Goal: Information Seeking & Learning: Learn about a topic

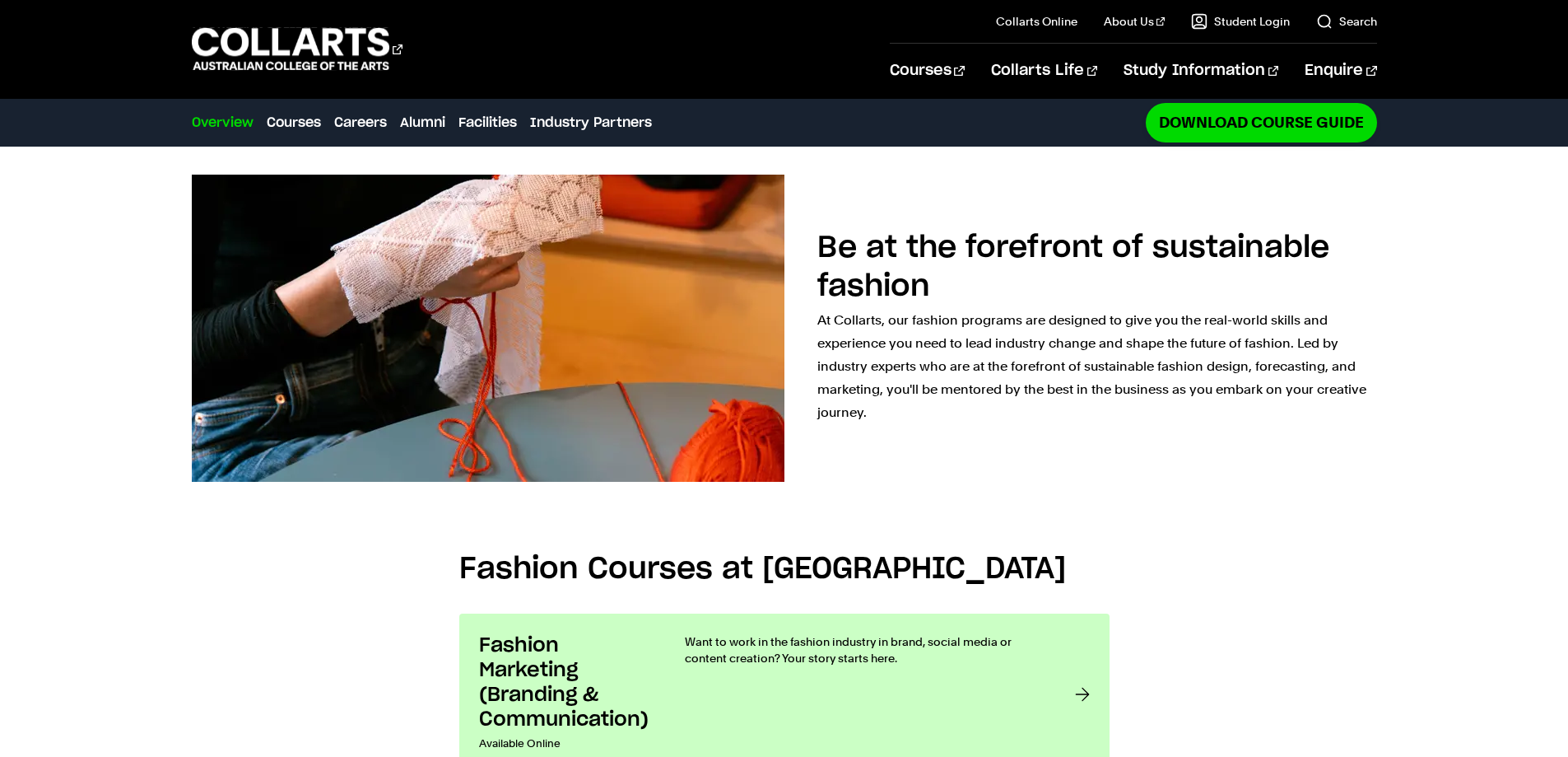
scroll to position [988, 0]
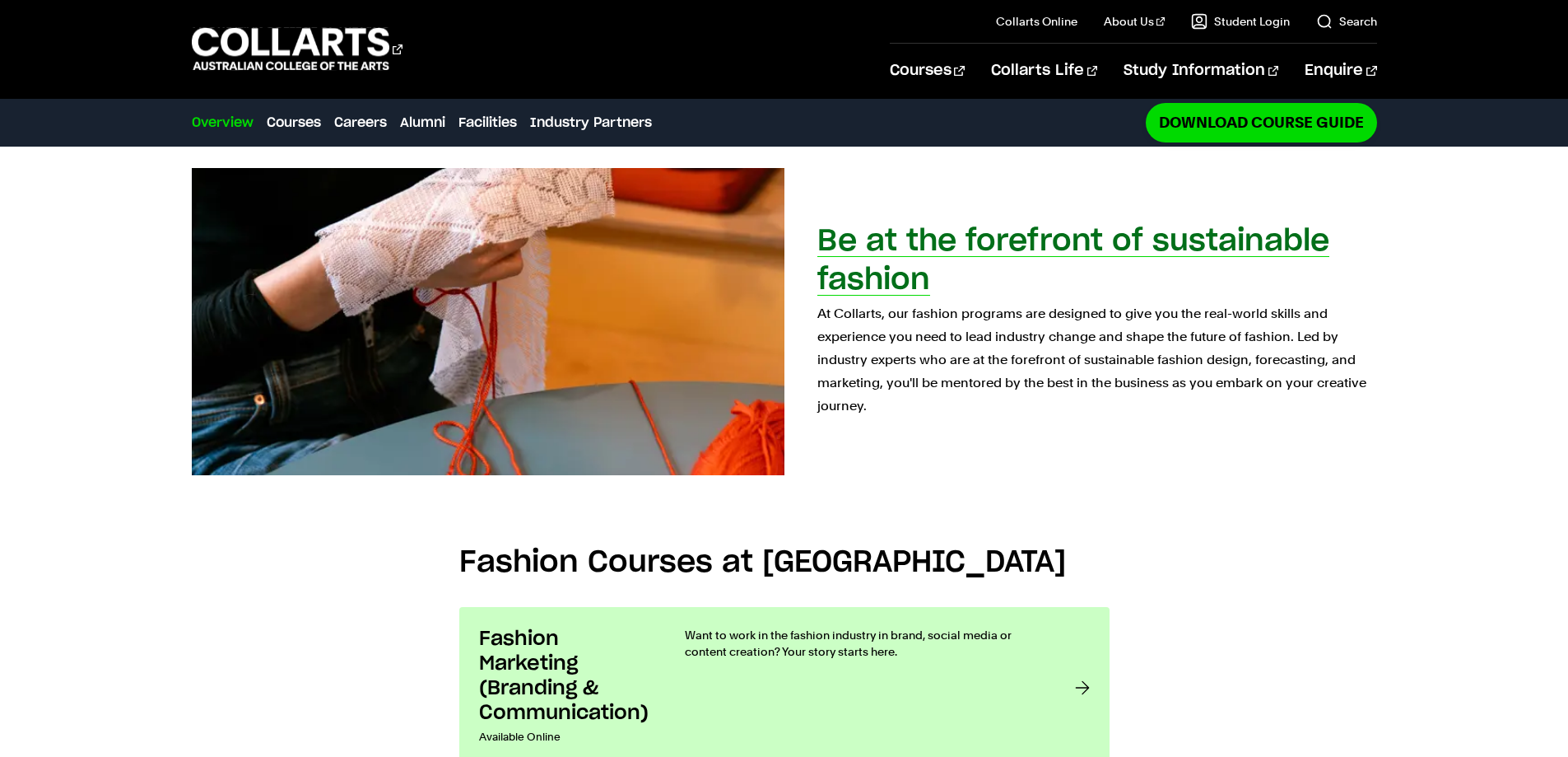
click at [840, 312] on p "At Collarts, our fashion programs are designed to give you the real-world skill…" at bounding box center [1096, 360] width 559 height 115
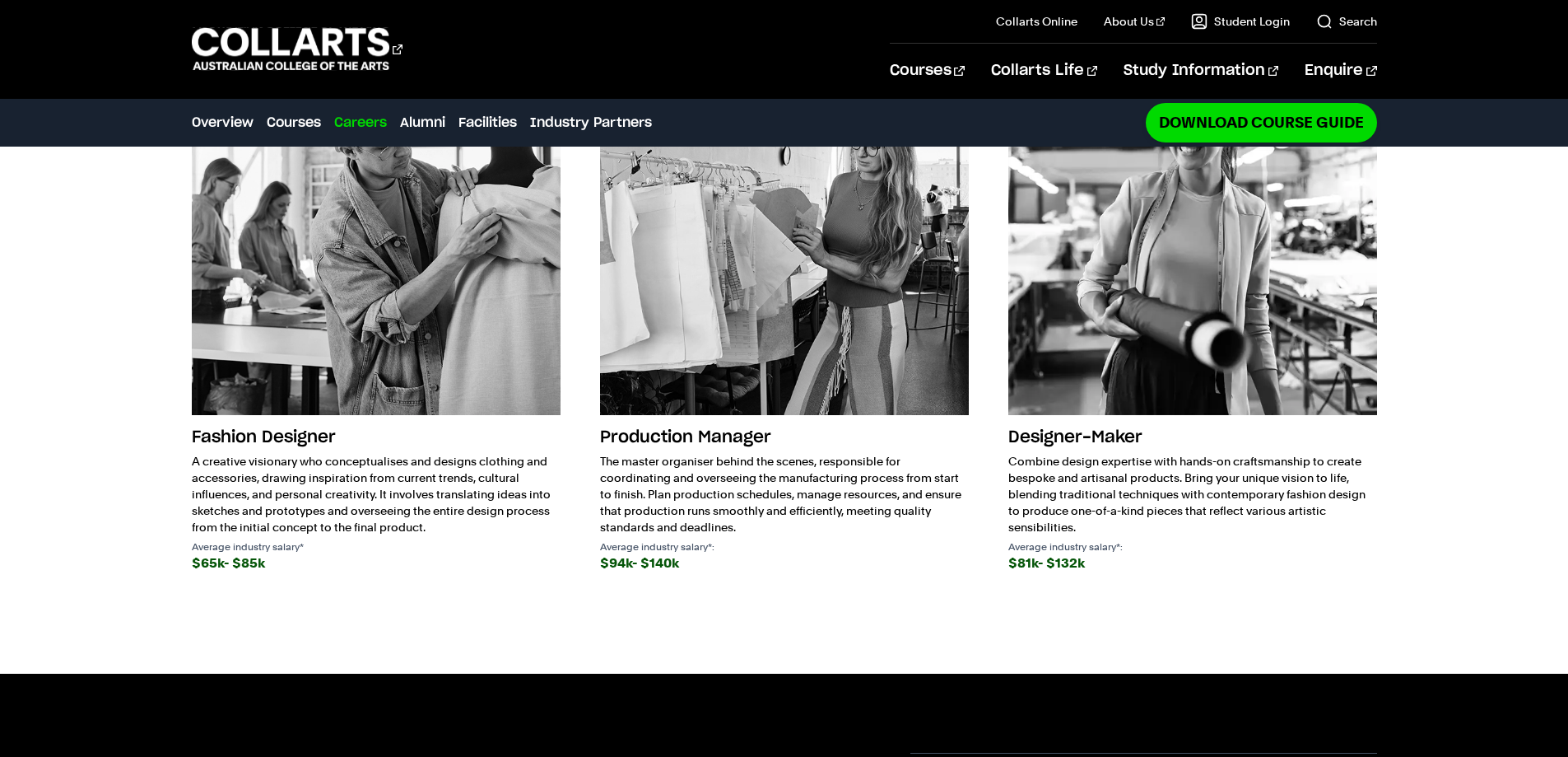
scroll to position [2388, 0]
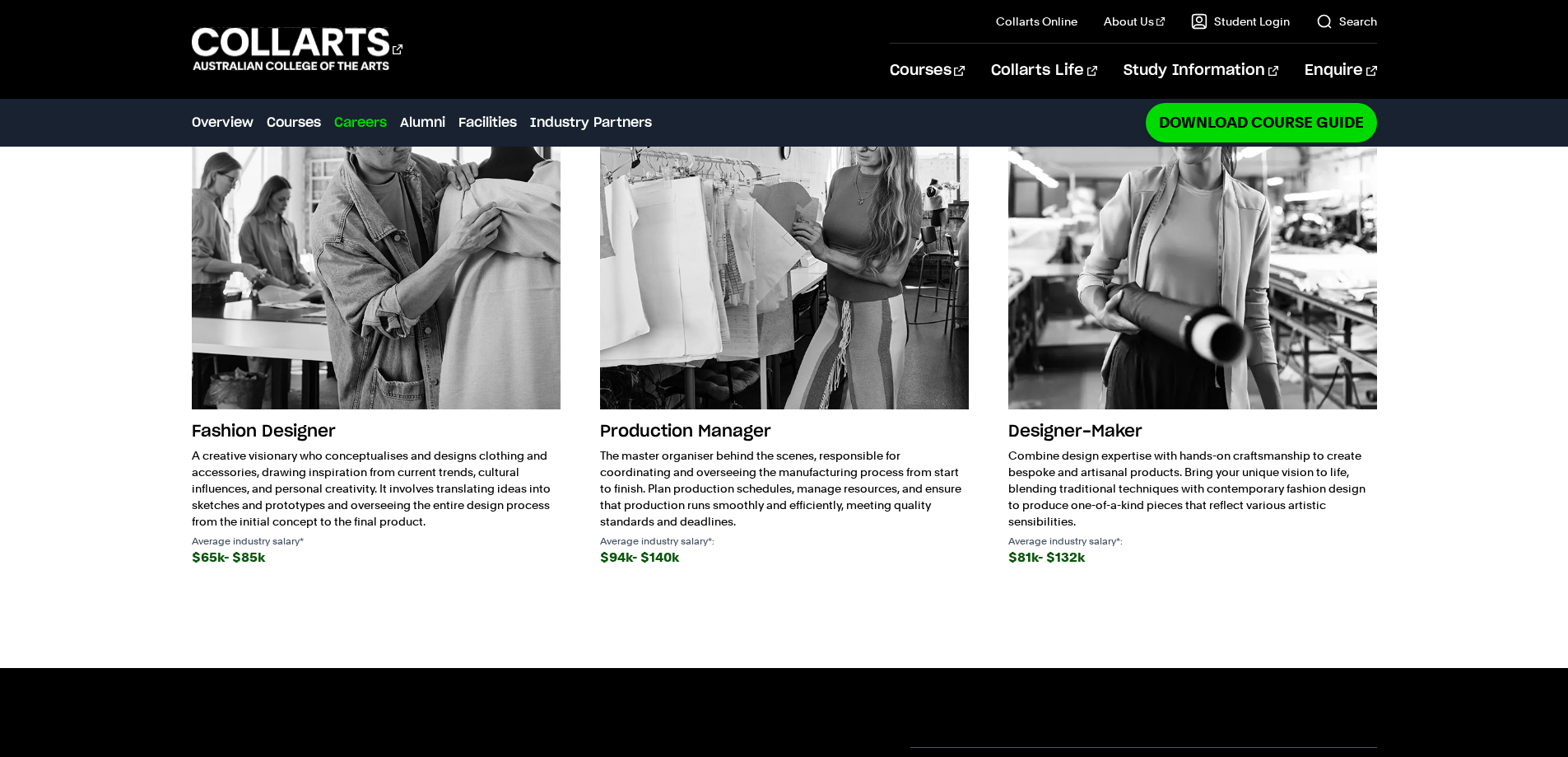
click at [324, 473] on p "A creative visionary who conceptualises and designs clothing and accessories, d…" at bounding box center [376, 488] width 369 height 82
click at [318, 487] on p "A creative visionary who conceptualises and designs clothing and accessories, d…" at bounding box center [376, 488] width 369 height 82
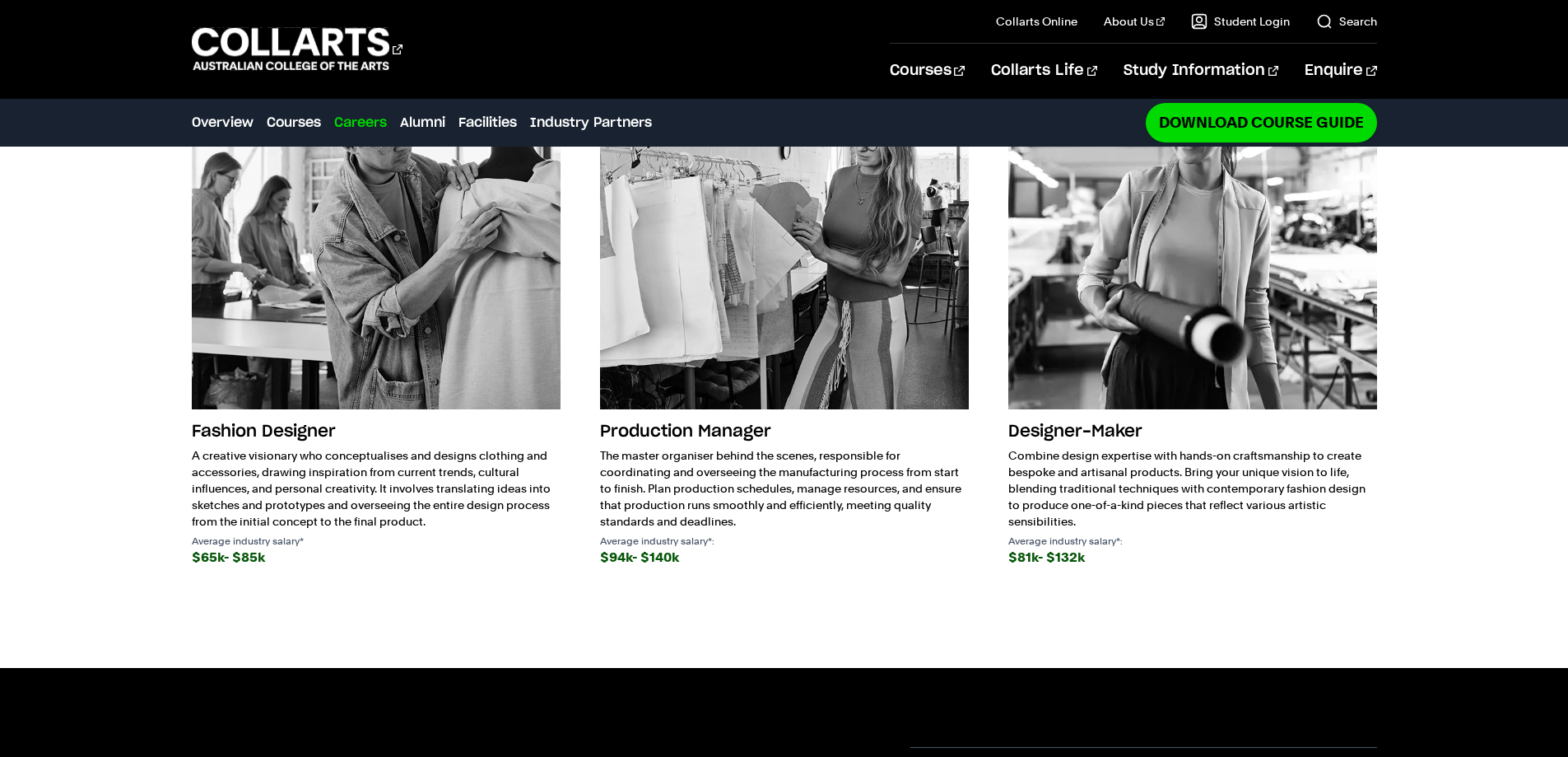
click at [318, 487] on p "A creative visionary who conceptualises and designs clothing and accessories, d…" at bounding box center [376, 488] width 369 height 82
click at [317, 484] on p "A creative visionary who conceptualises and designs clothing and accessories, d…" at bounding box center [376, 488] width 369 height 82
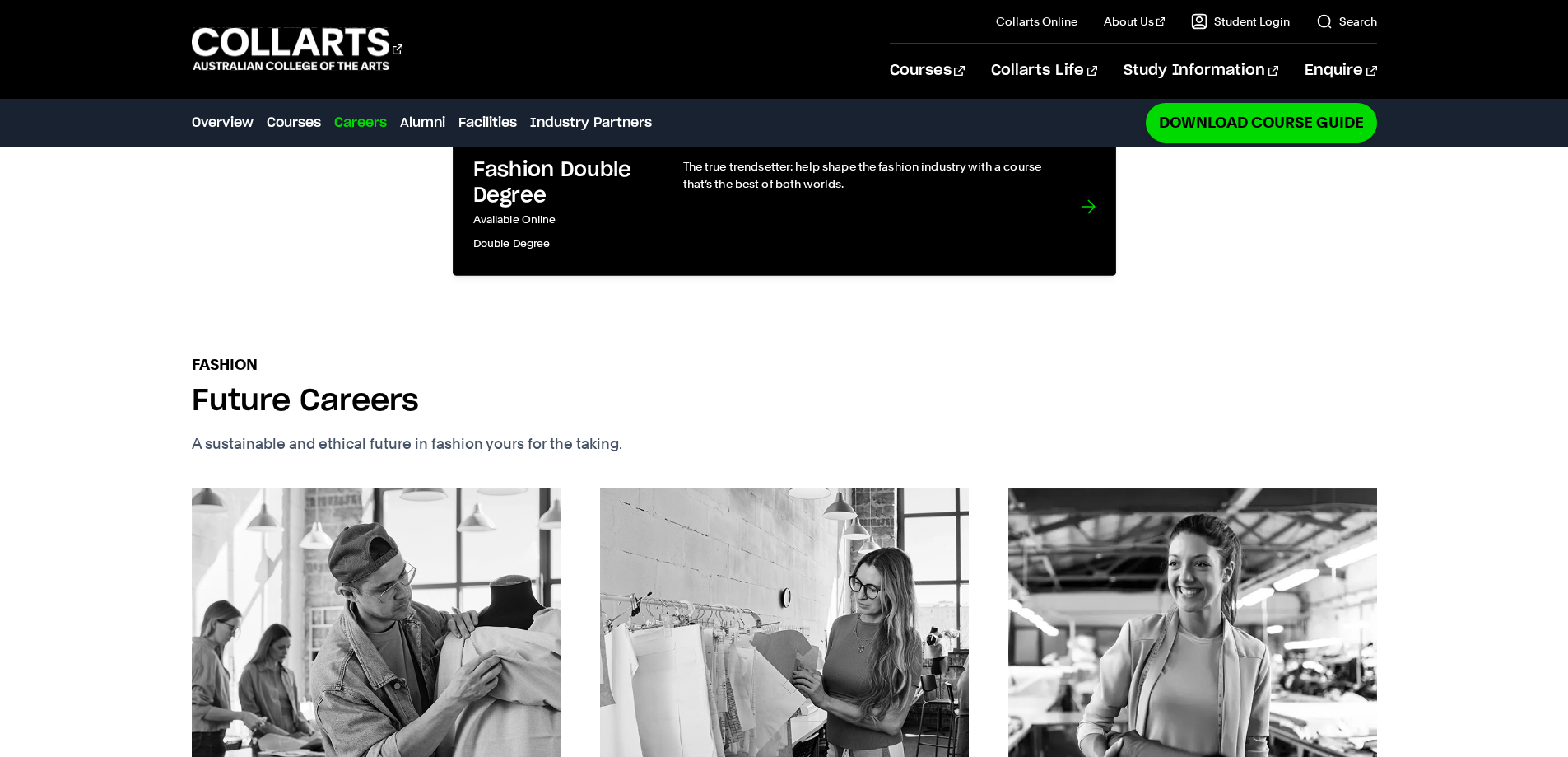
scroll to position [1910, 0]
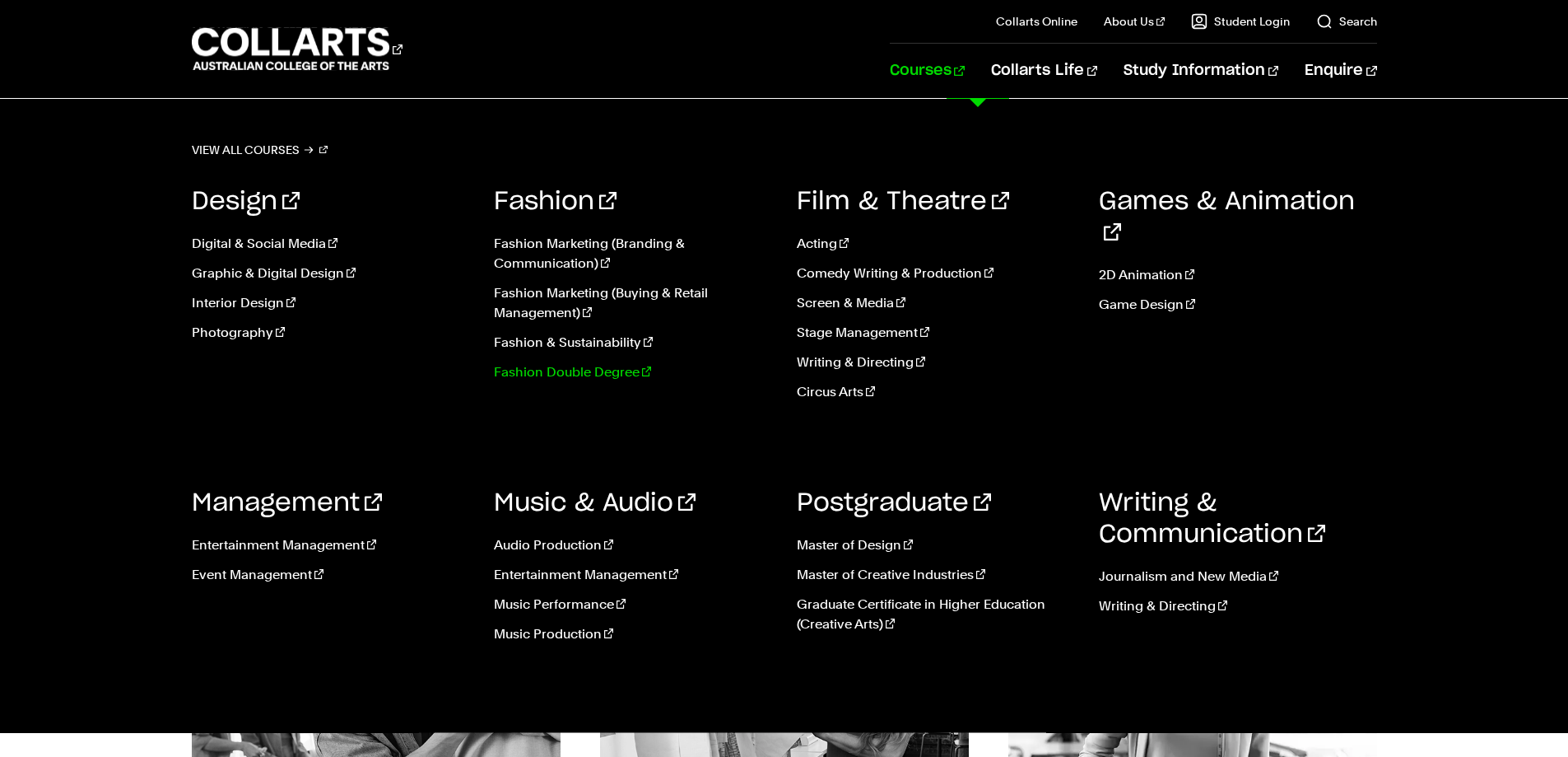
click at [589, 379] on link "Fashion Double Degree" at bounding box center [633, 372] width 278 height 20
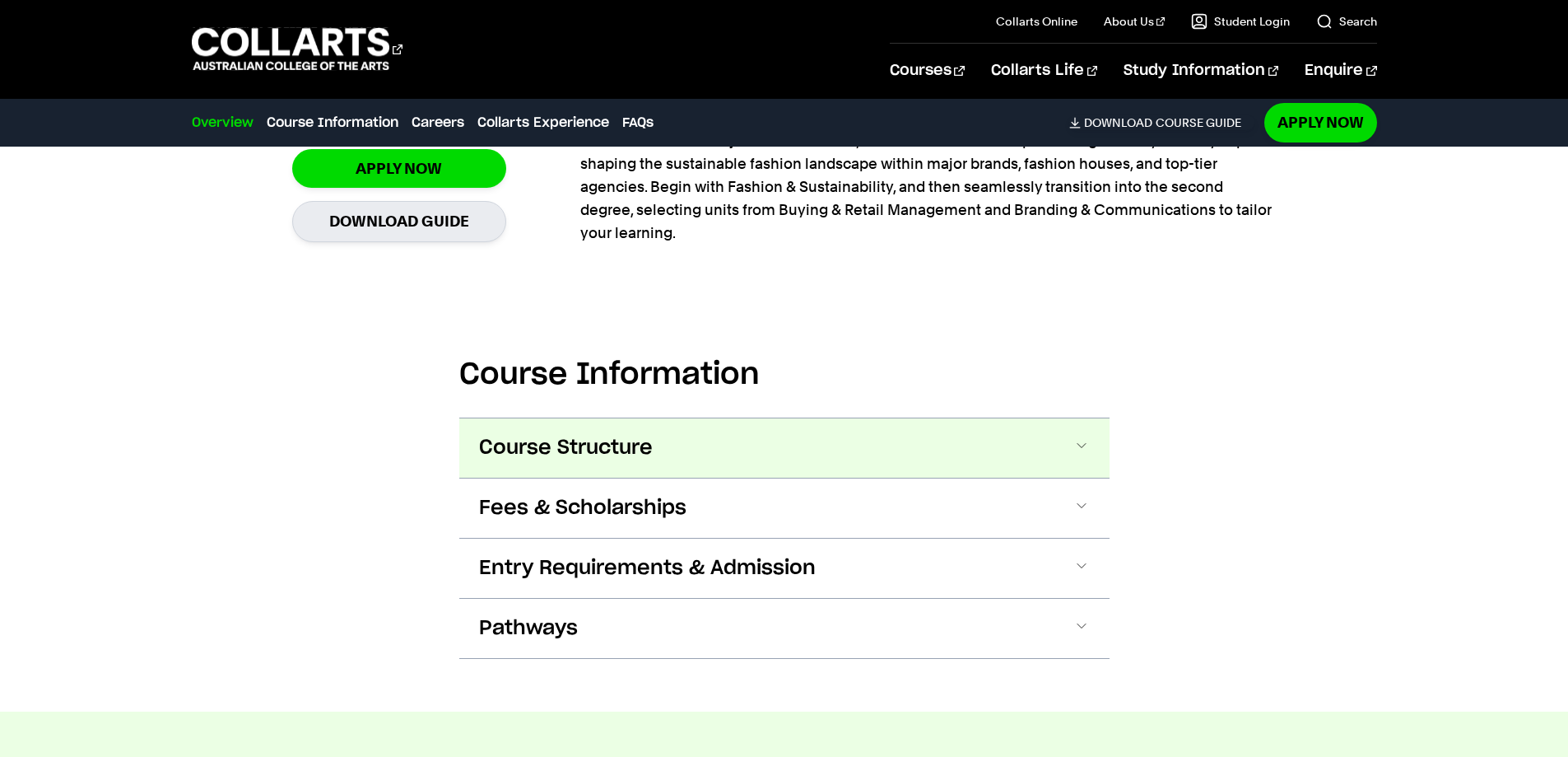
scroll to position [1565, 0]
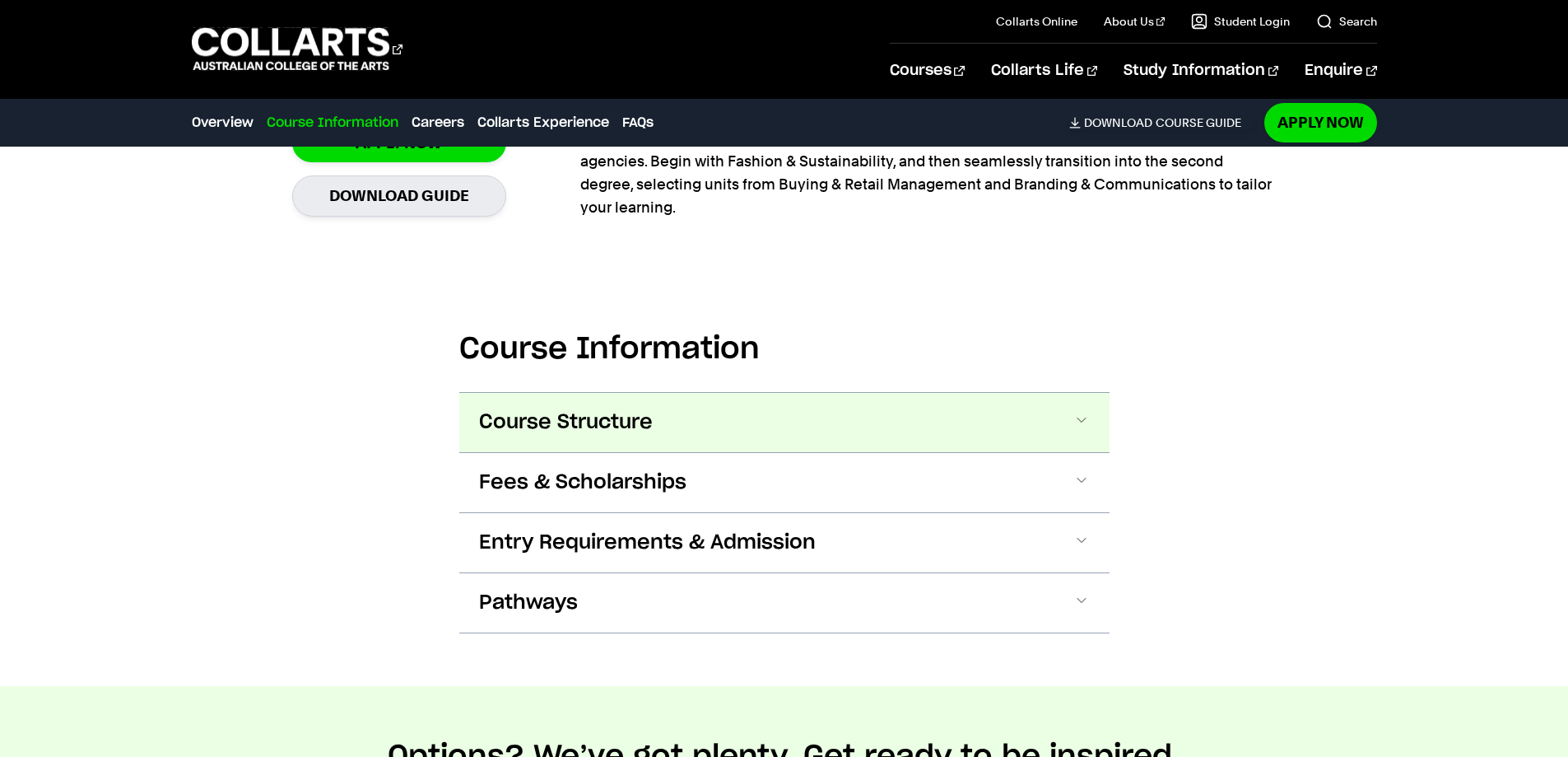
click at [710, 415] on button "Course Structure" at bounding box center [784, 423] width 650 height 60
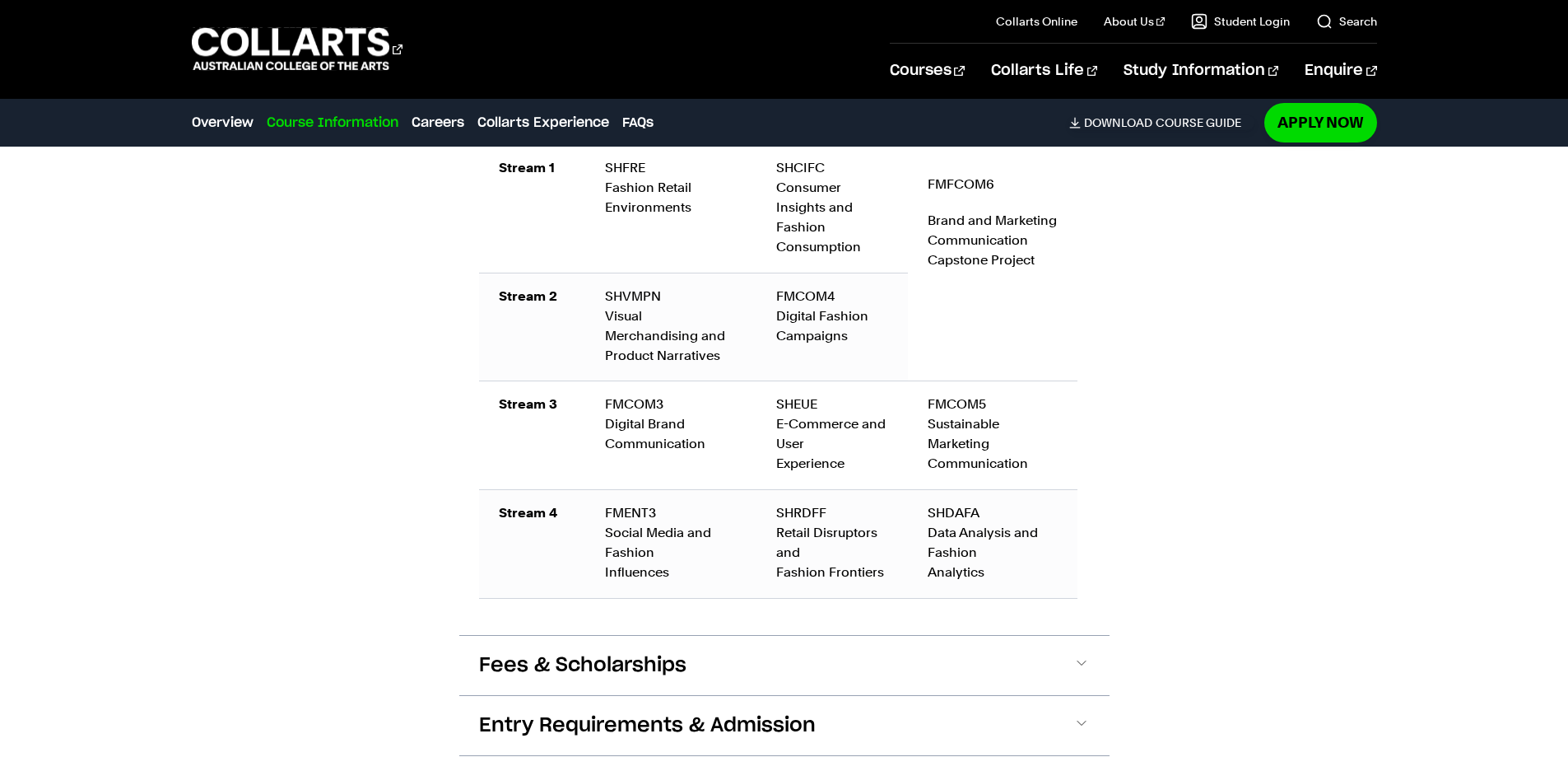
scroll to position [3045, 0]
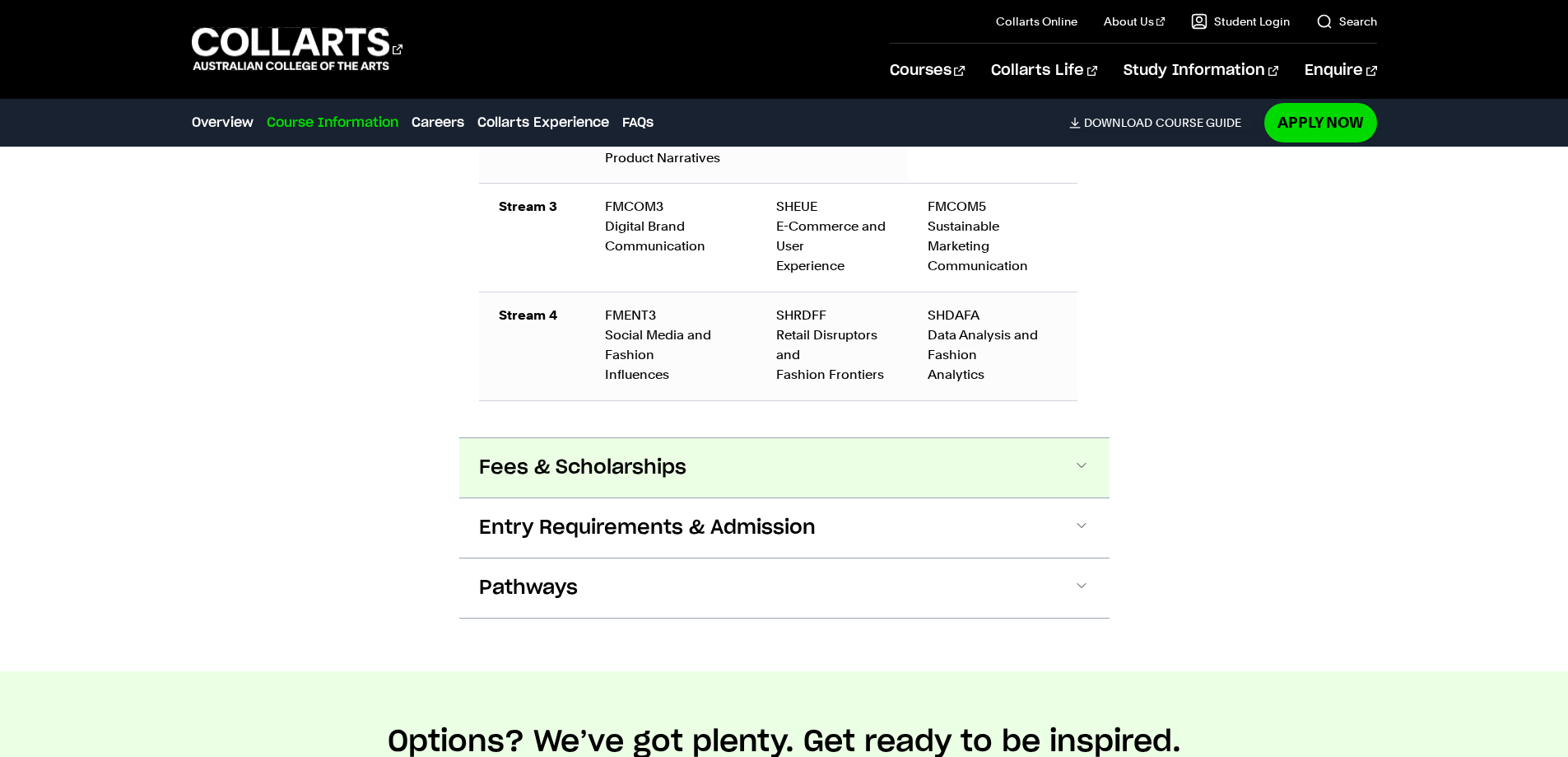
click at [677, 485] on button "Fees & Scholarships" at bounding box center [784, 468] width 650 height 60
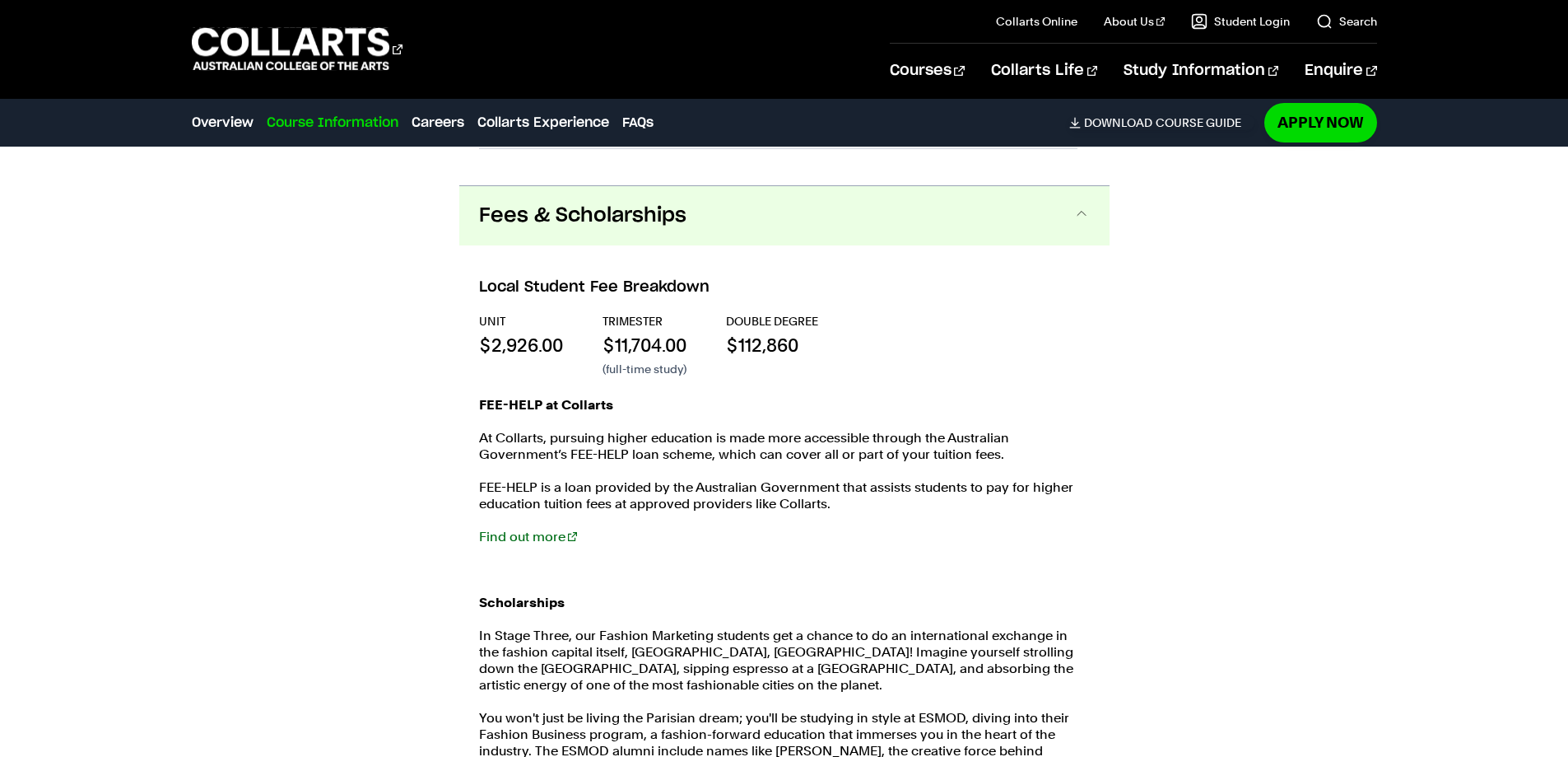
scroll to position [3499, 0]
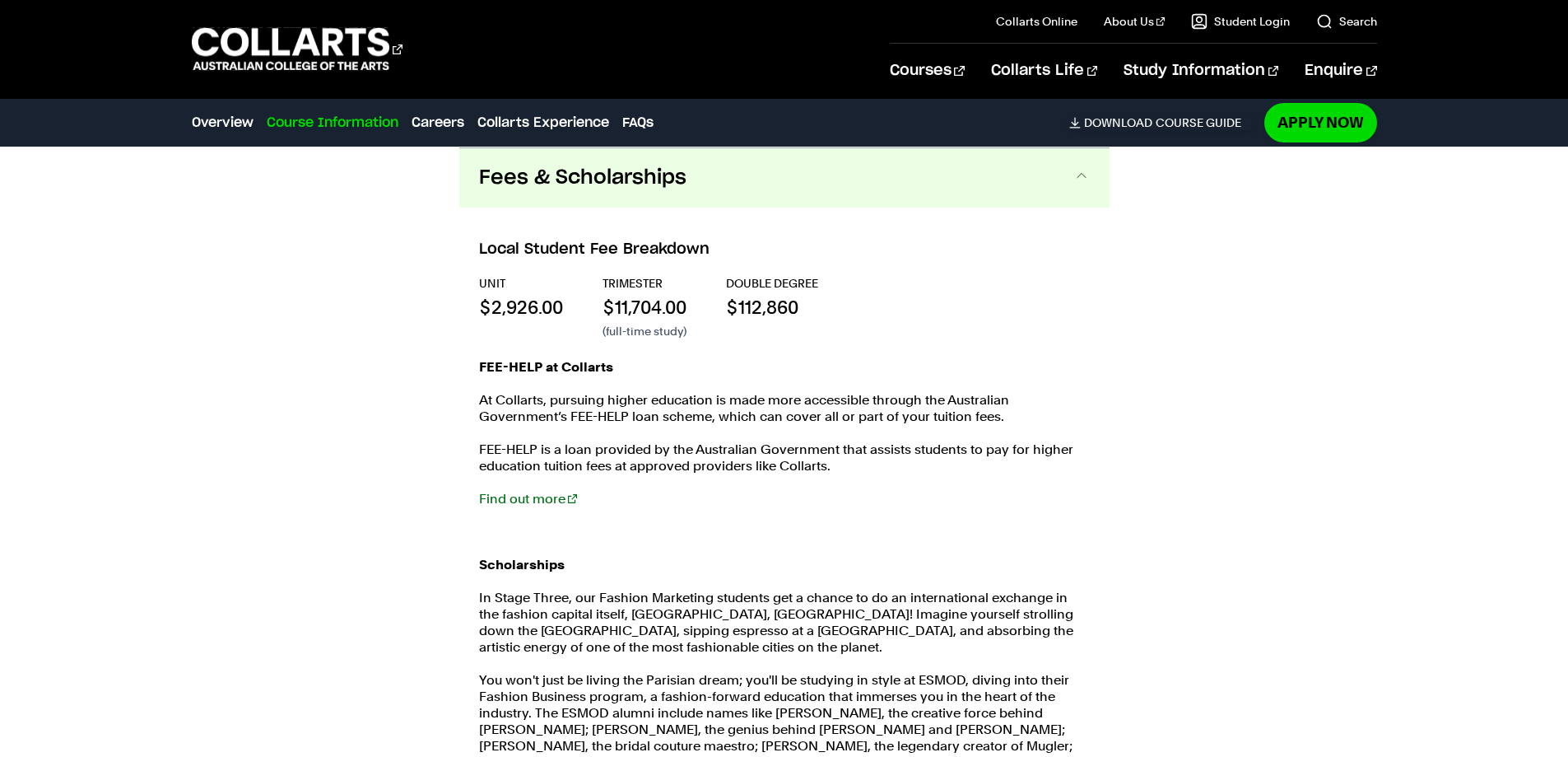
click at [739, 381] on div "FEE-HELP at Collarts At Collarts, pursuing higher education is made more access…" at bounding box center [784, 606] width 610 height 494
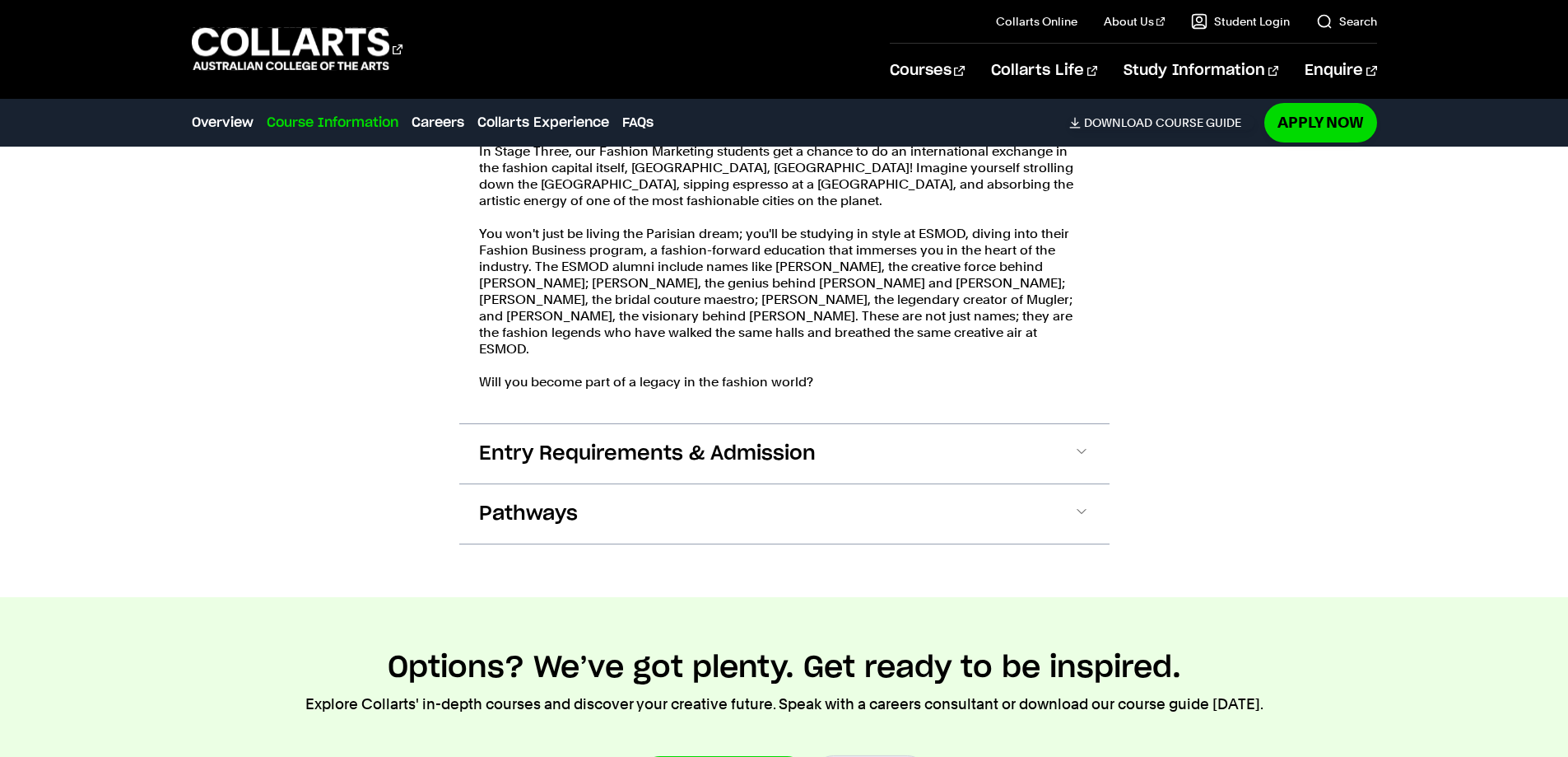
scroll to position [3994, 0]
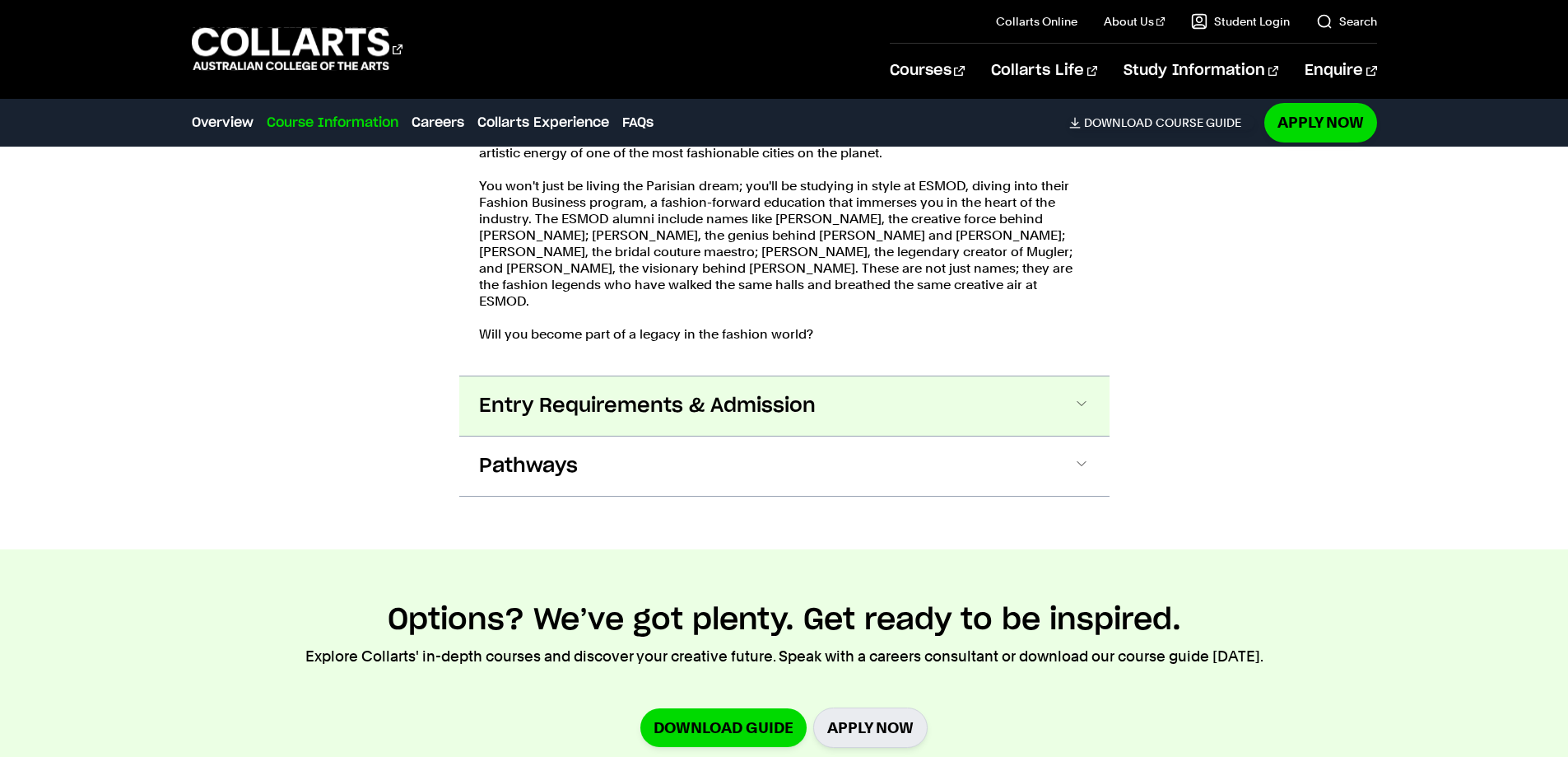
click at [818, 415] on button "Entry Requirements & Admission" at bounding box center [784, 406] width 650 height 60
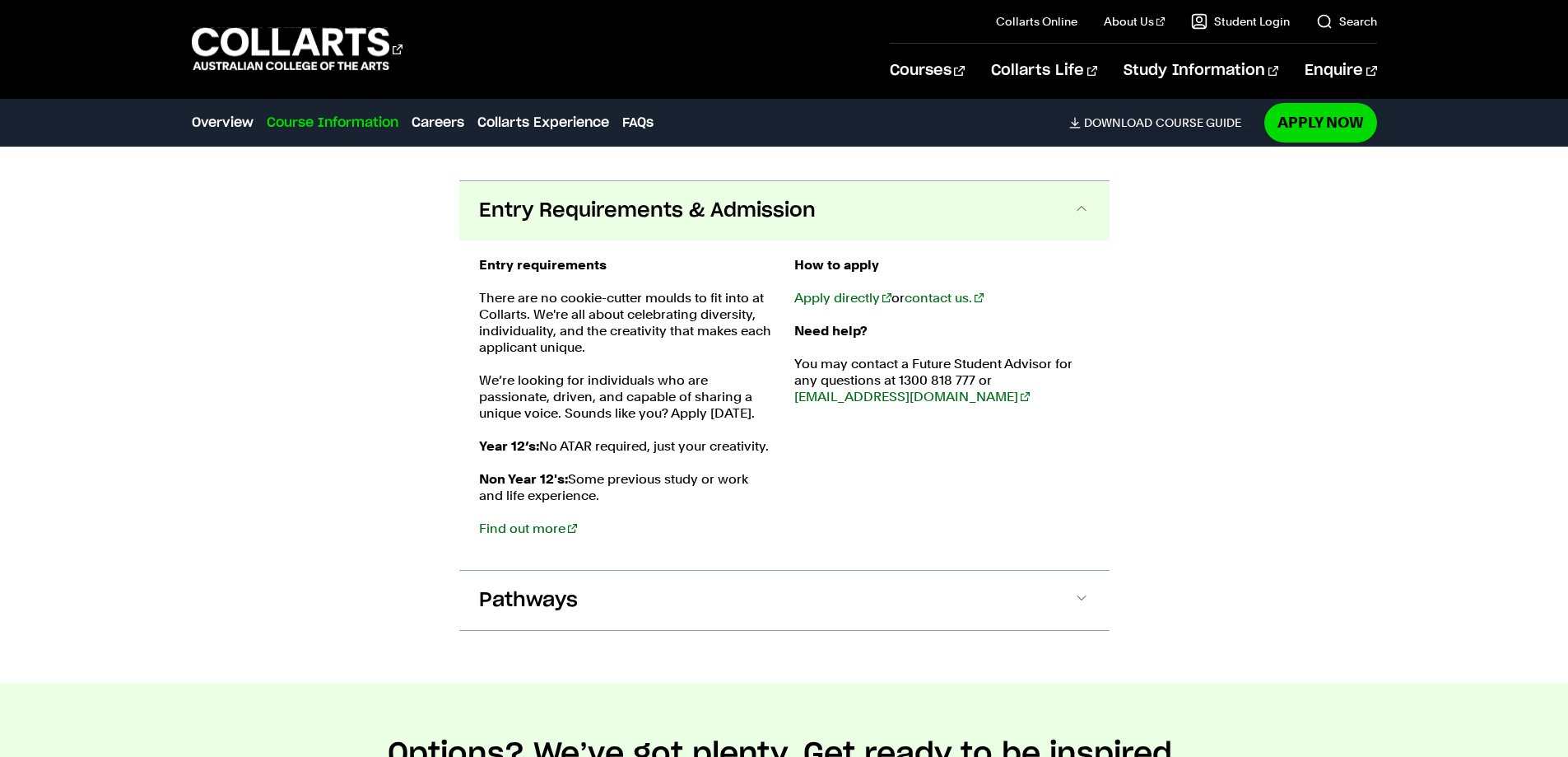
scroll to position [4206, 0]
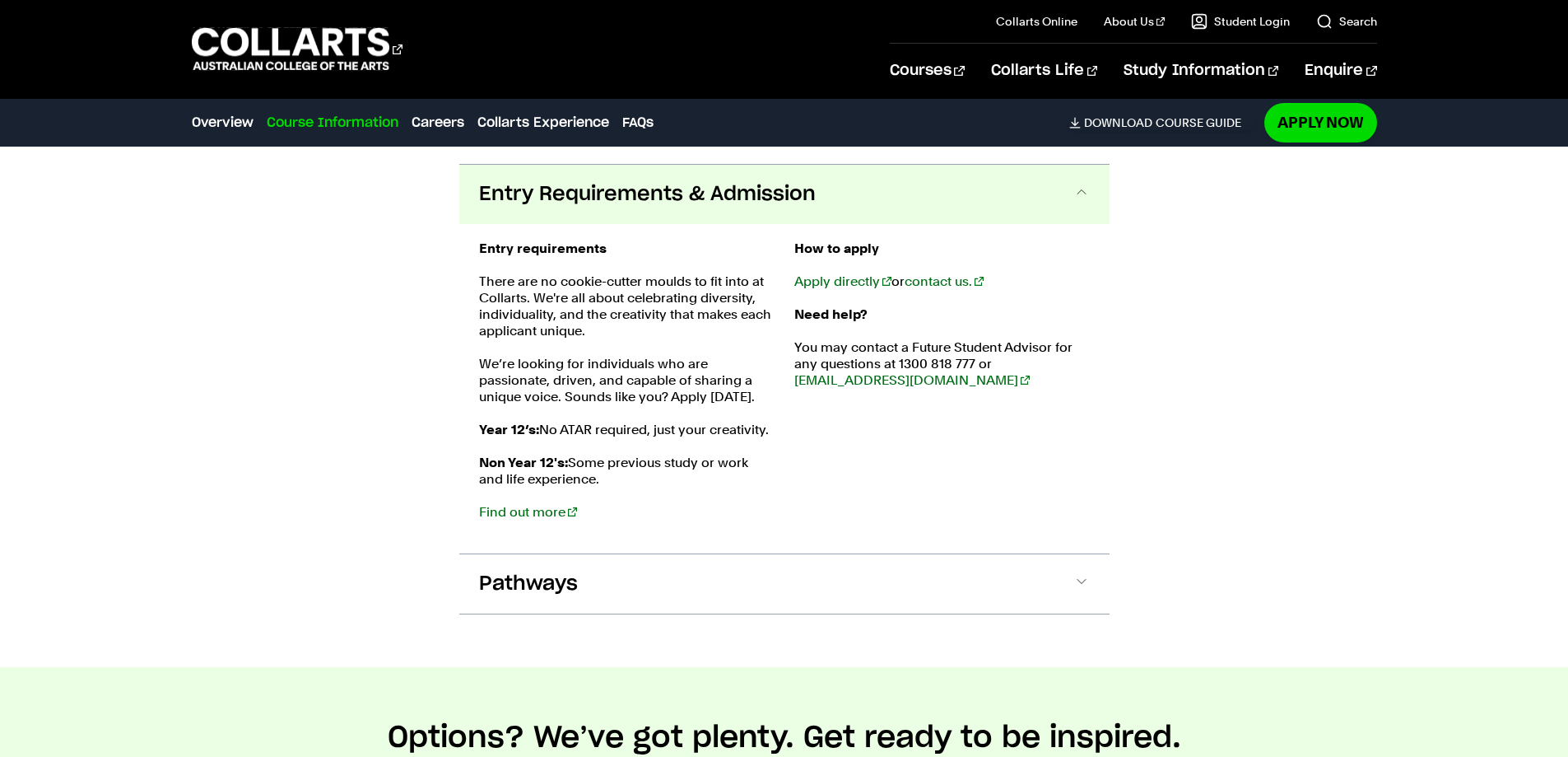
click at [722, 371] on p "We’re looking for individuals who are passionate, driven, and capable of sharin…" at bounding box center [627, 380] width 296 height 49
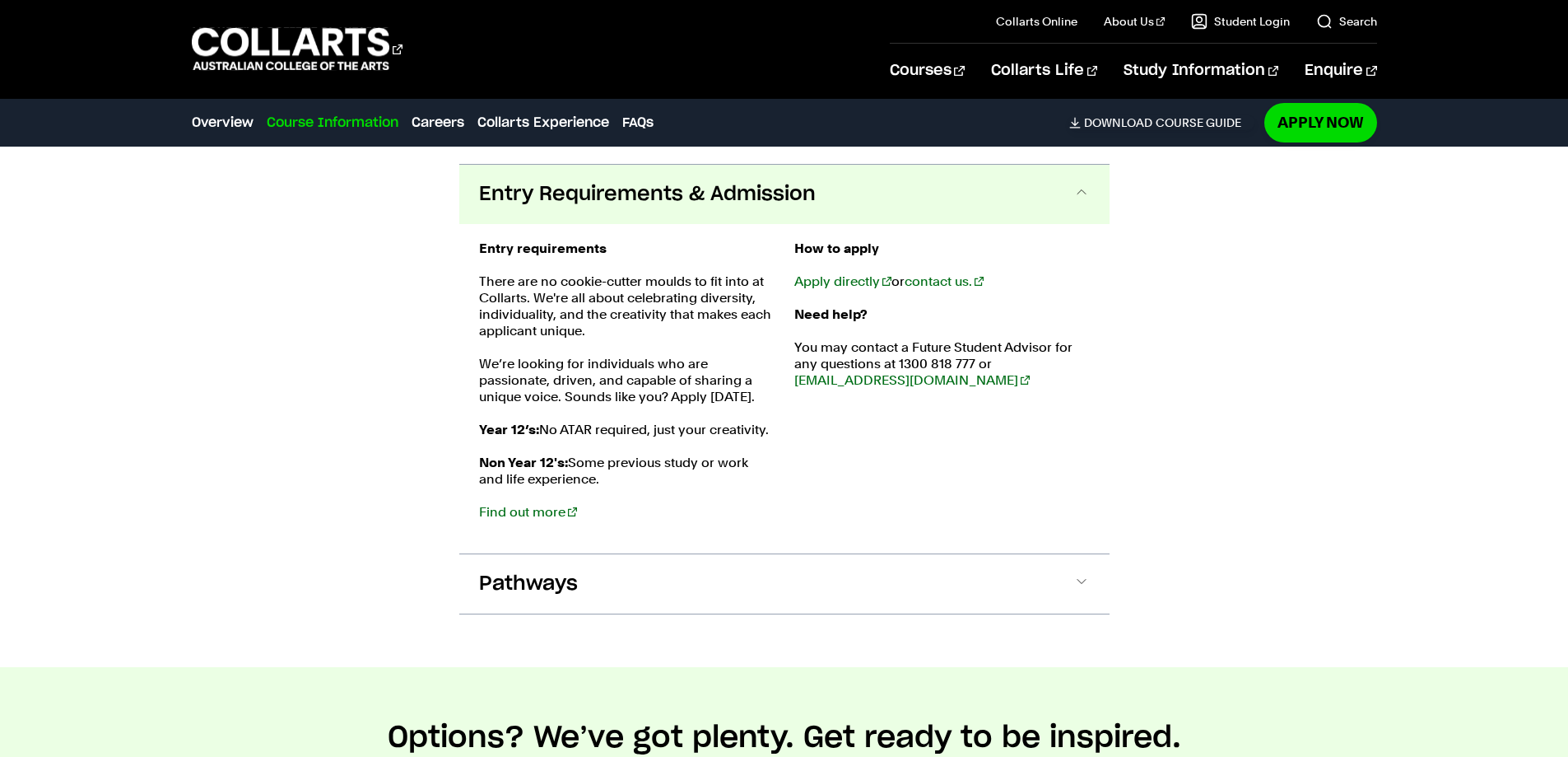
click at [692, 182] on span "Entry Requirements & Admission" at bounding box center [648, 195] width 337 height 26
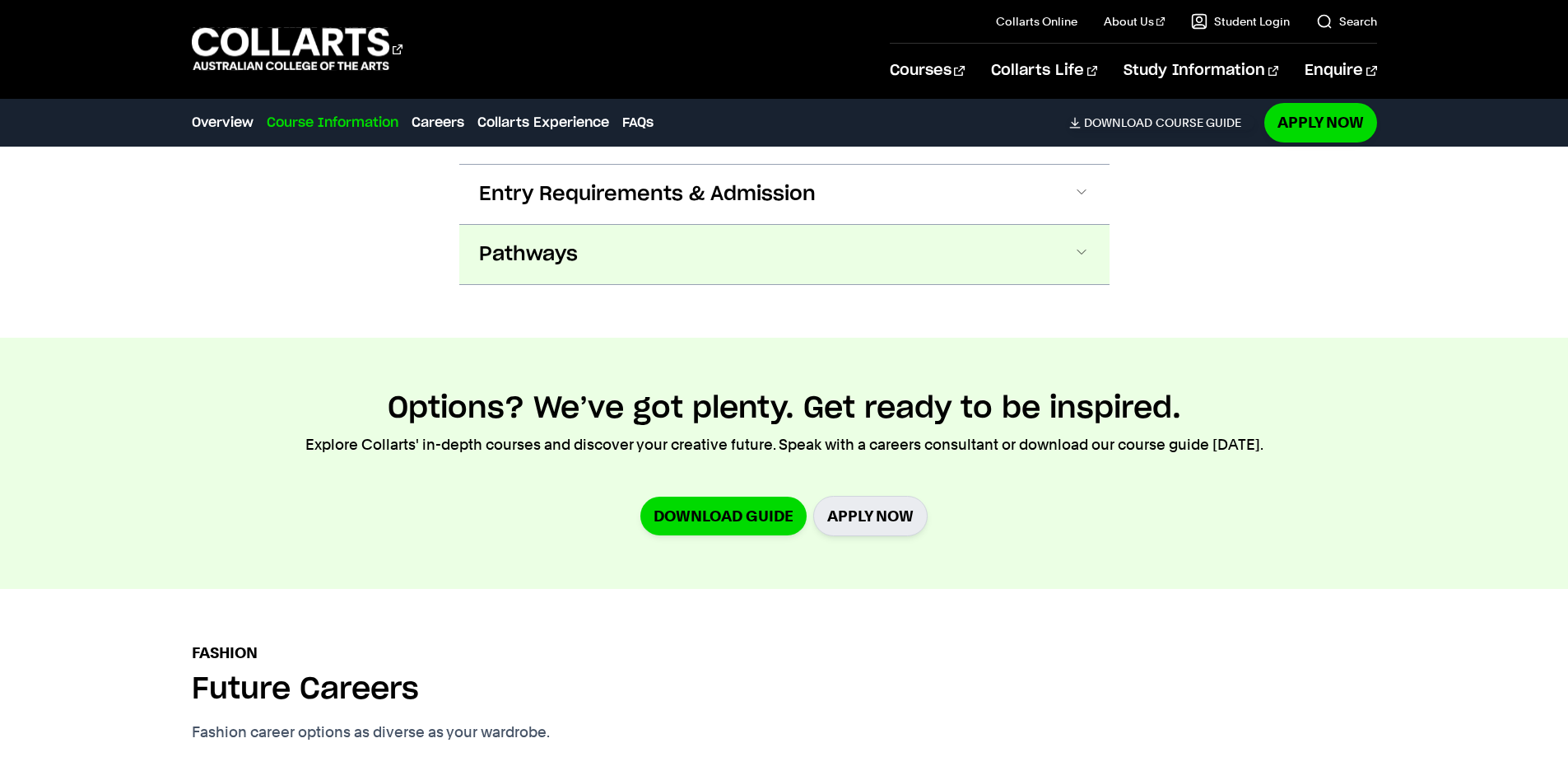
click at [675, 242] on button "Pathways" at bounding box center [784, 254] width 650 height 60
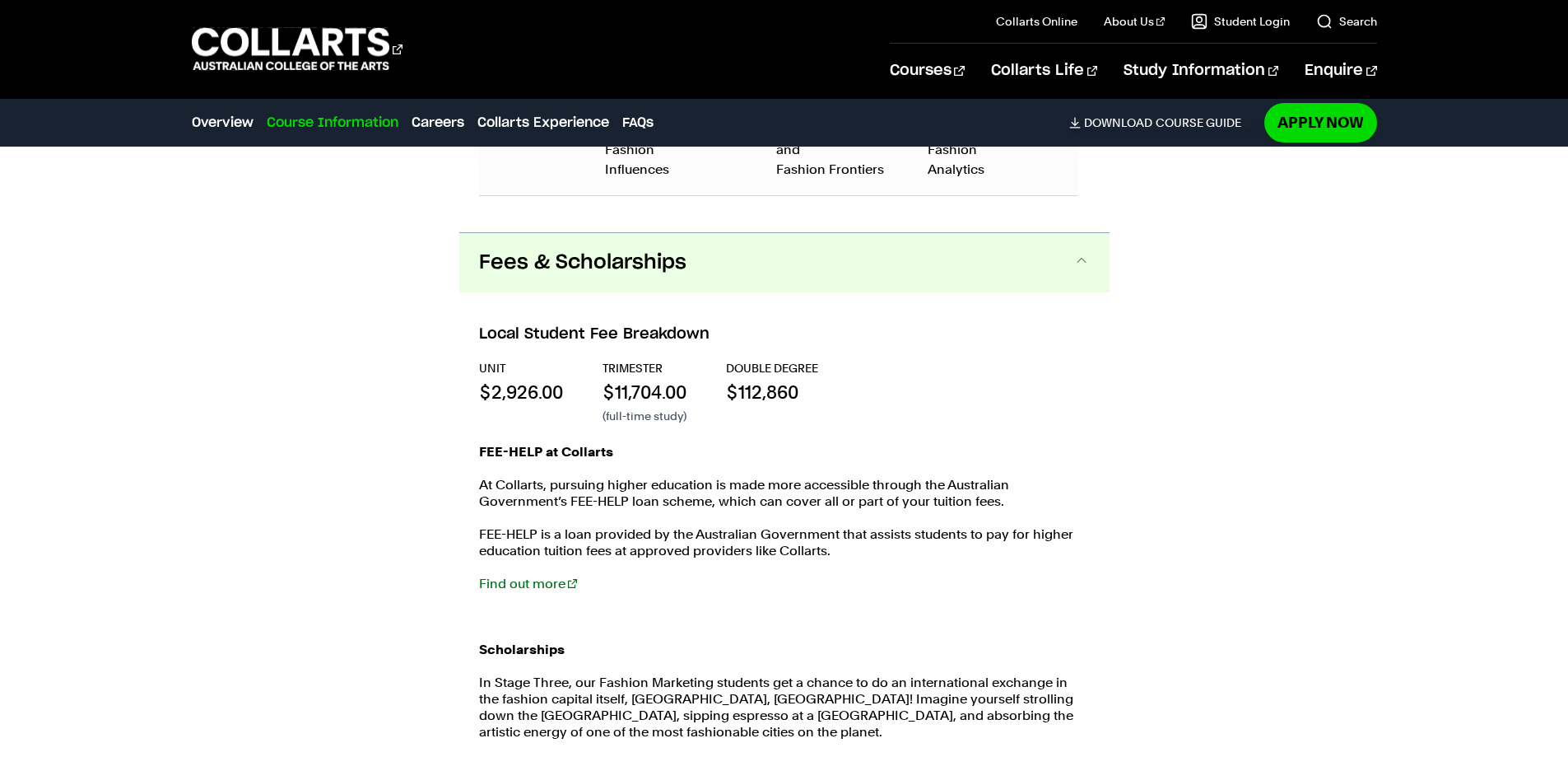
scroll to position [3442, 0]
